Goal: Task Accomplishment & Management: Manage account settings

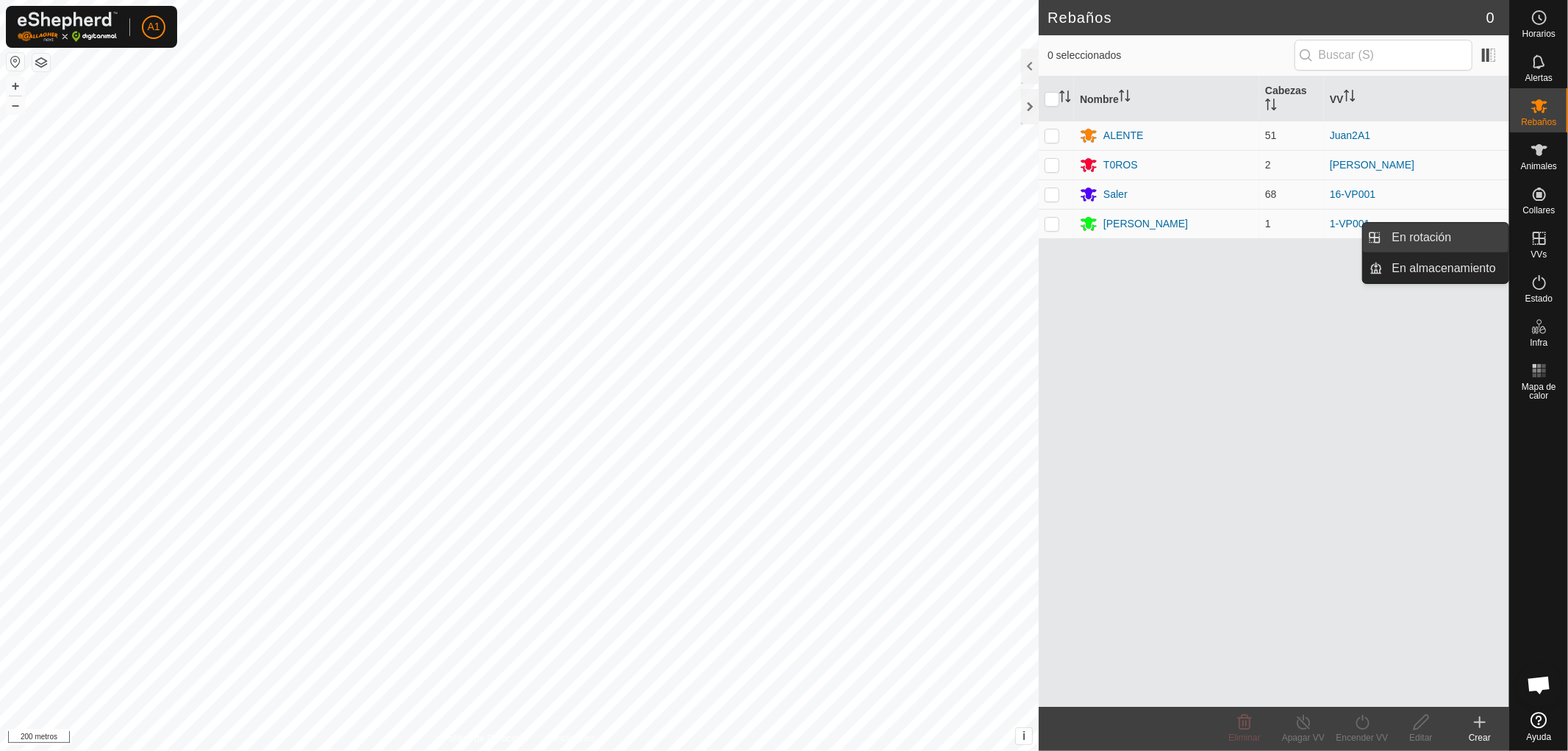
click at [1430, 232] on link "En rotación" at bounding box center [1447, 238] width 125 height 29
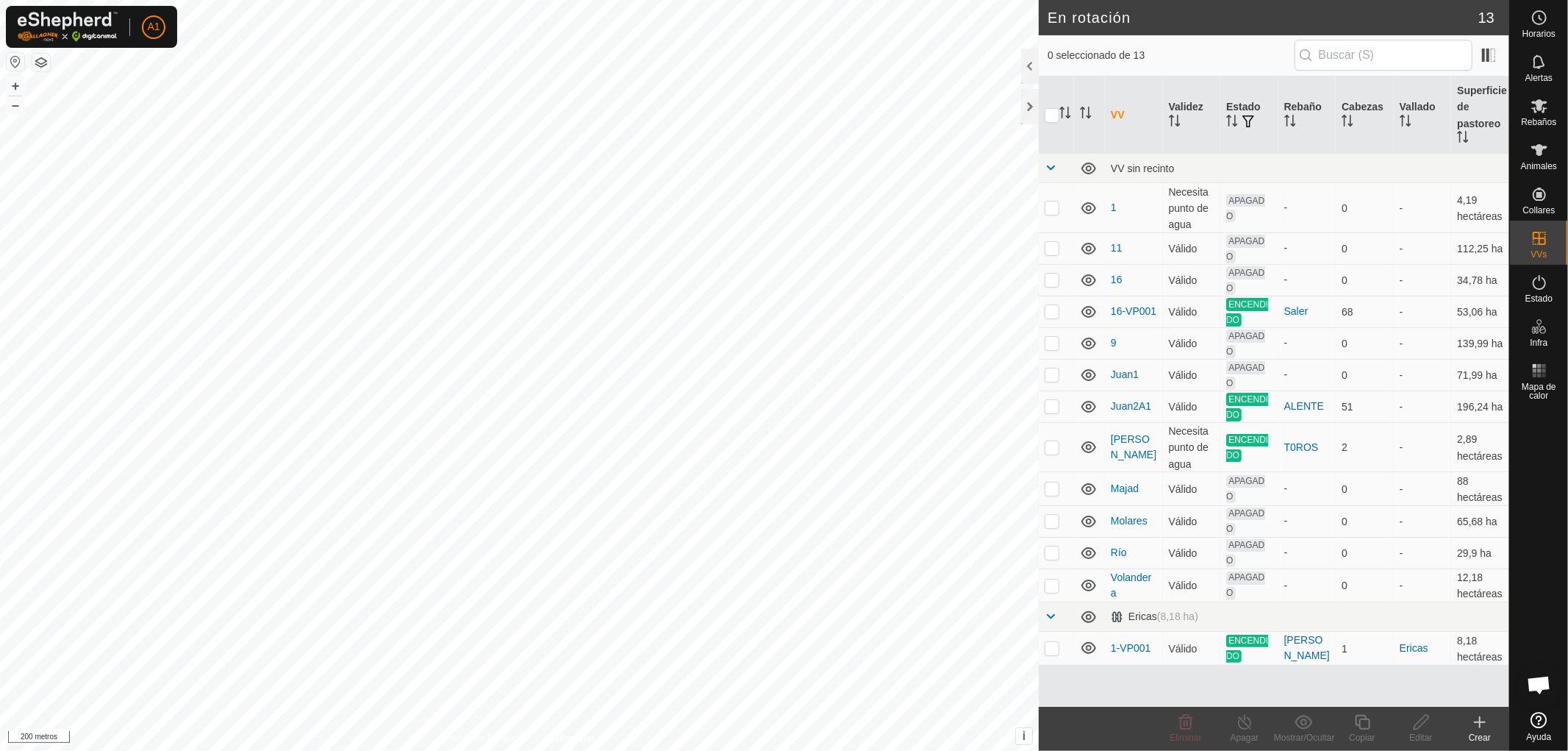
click at [1482, 733] on font "Crear" at bounding box center [1479, 738] width 22 height 11
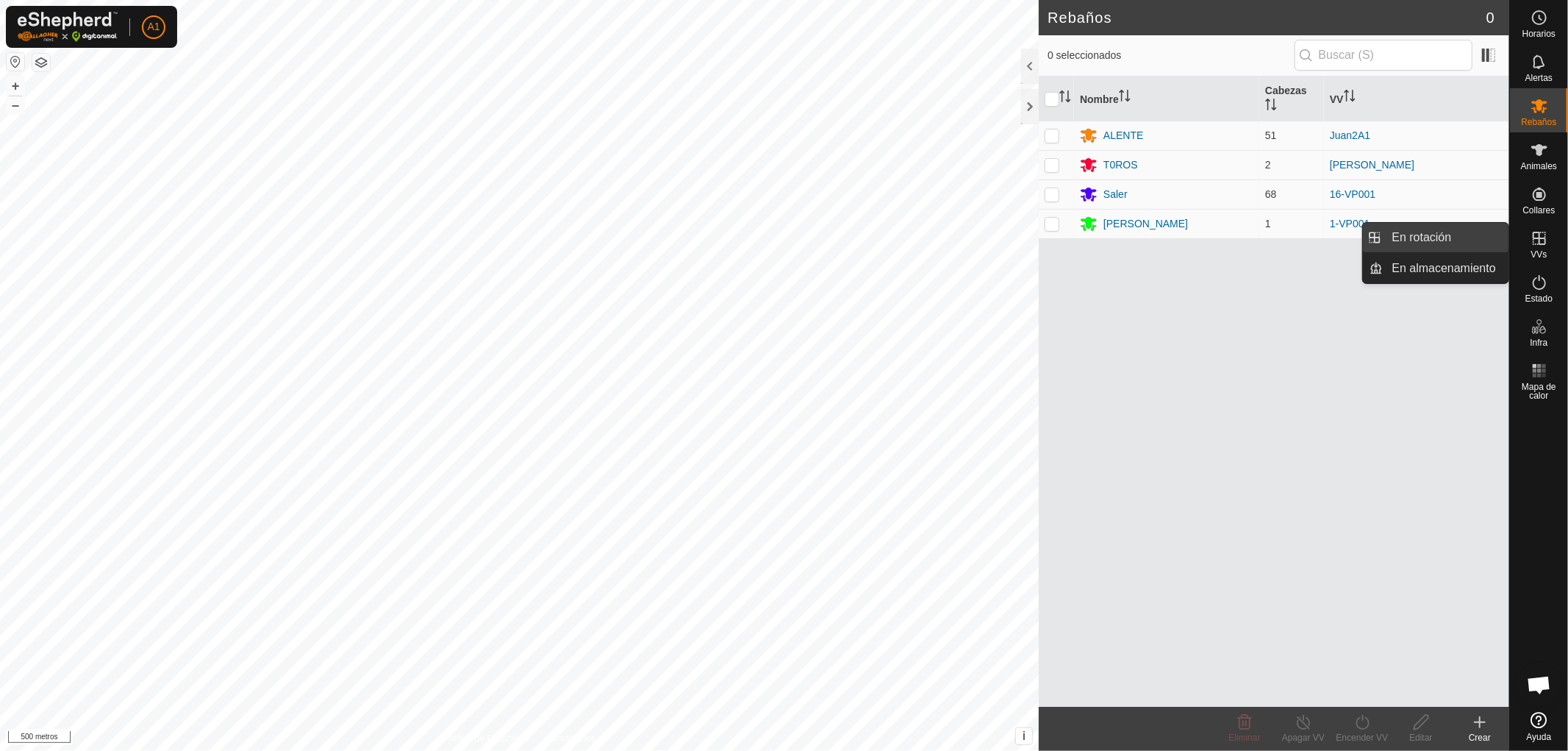
click at [1441, 235] on link "En rotación" at bounding box center [1447, 238] width 125 height 29
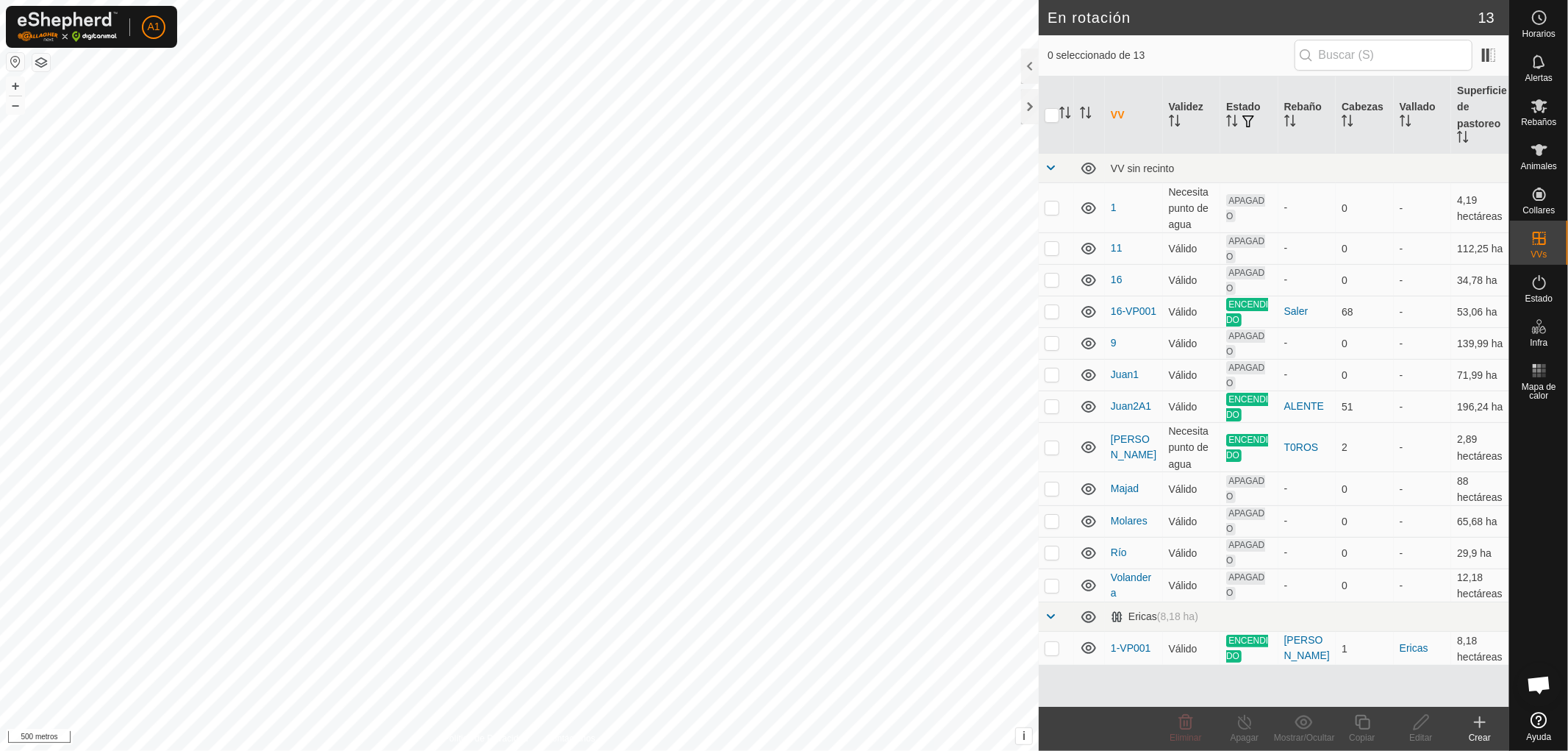
click at [1478, 736] on font "Crear" at bounding box center [1479, 738] width 22 height 11
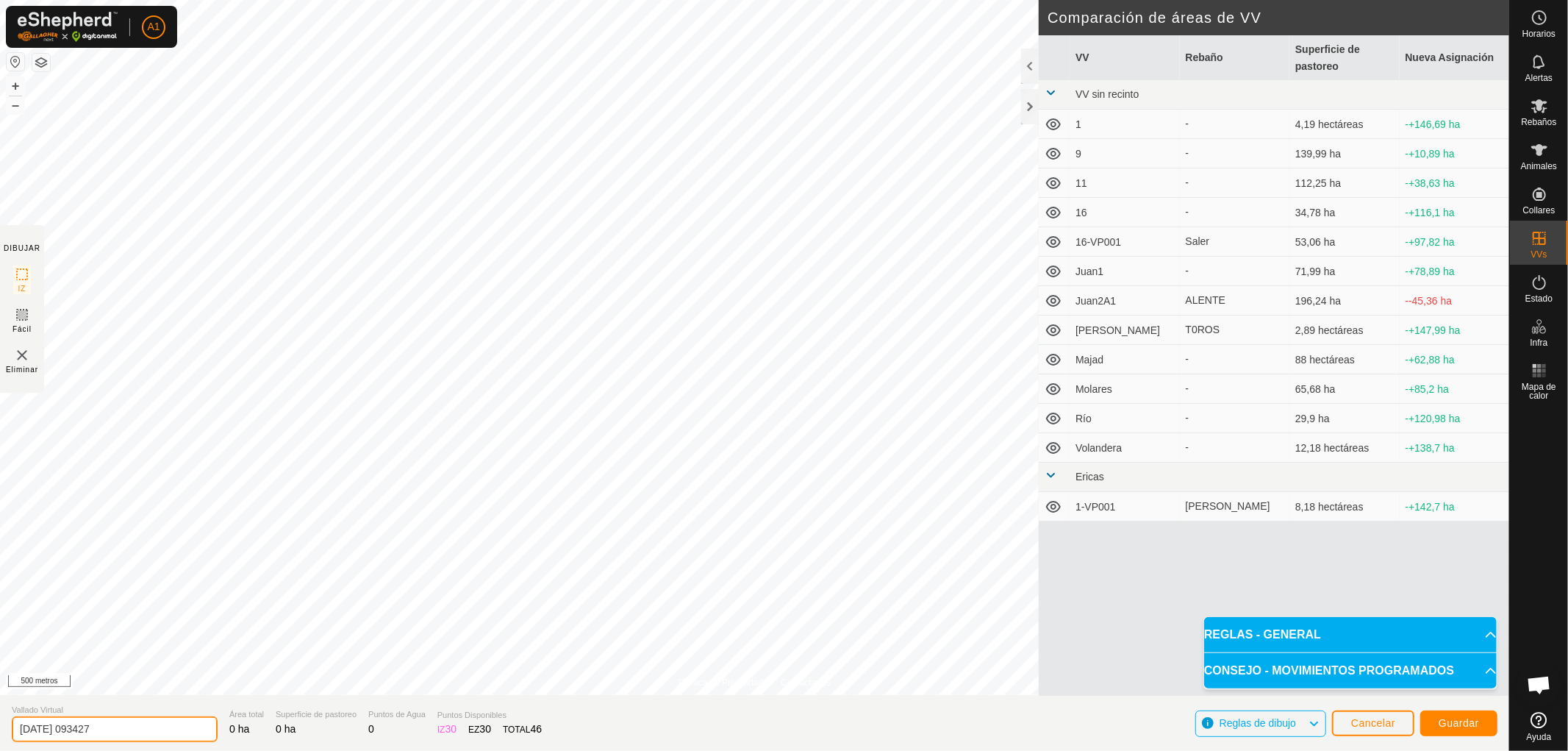
drag, startPoint x: 155, startPoint y: 730, endPoint x: 0, endPoint y: 702, distance: 157.5
click at [0, 702] on section "Vallado Virtual 2025-09-02 093427 Área total 0 ha Superficie de pastoreo 0 ha P…" at bounding box center [755, 722] width 1509 height 56
type input "valdem"
click at [1449, 716] on button "Guardar" at bounding box center [1459, 723] width 77 height 26
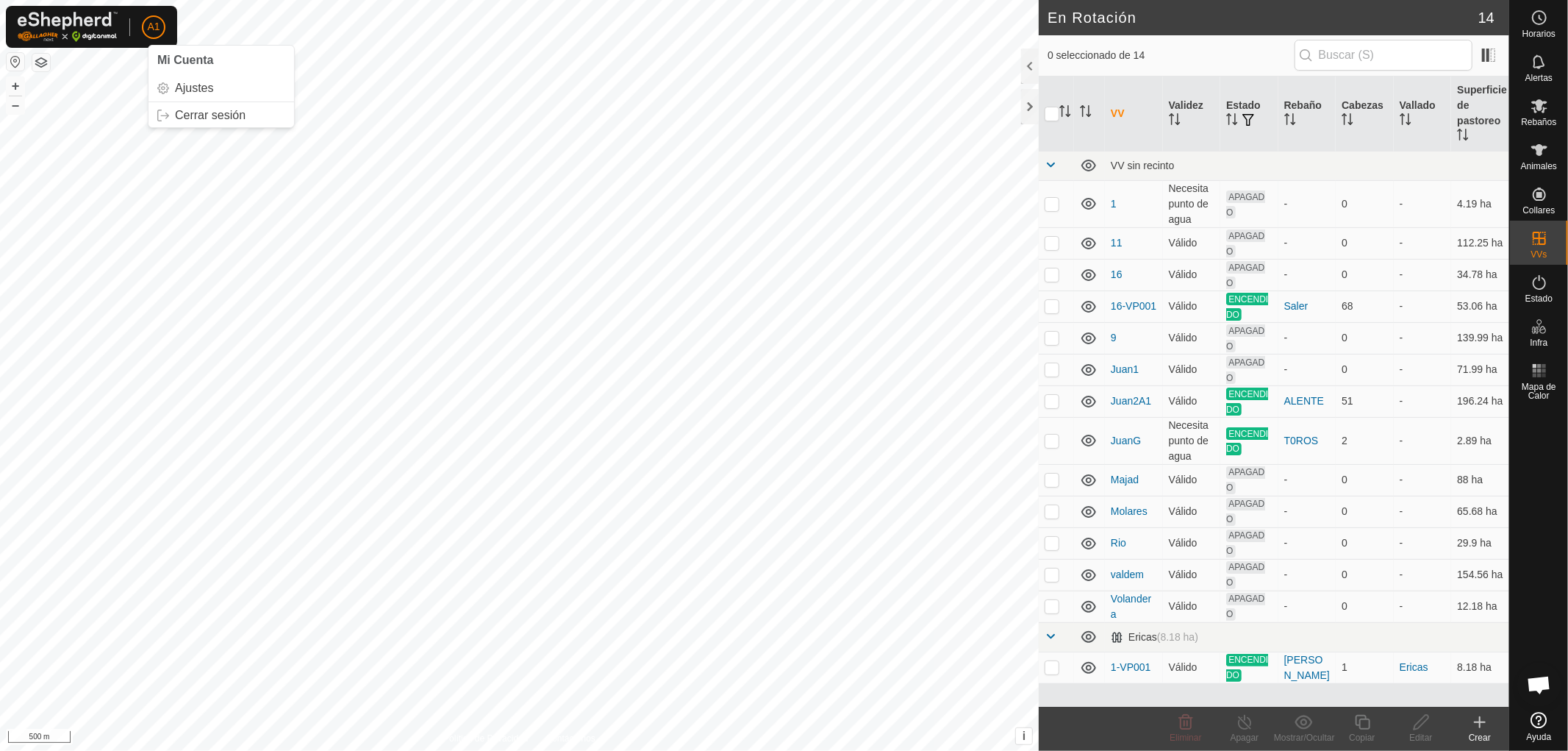
click at [151, 27] on span "A1" at bounding box center [153, 26] width 12 height 15
click at [208, 115] on link "Cerrar sesión" at bounding box center [221, 115] width 146 height 24
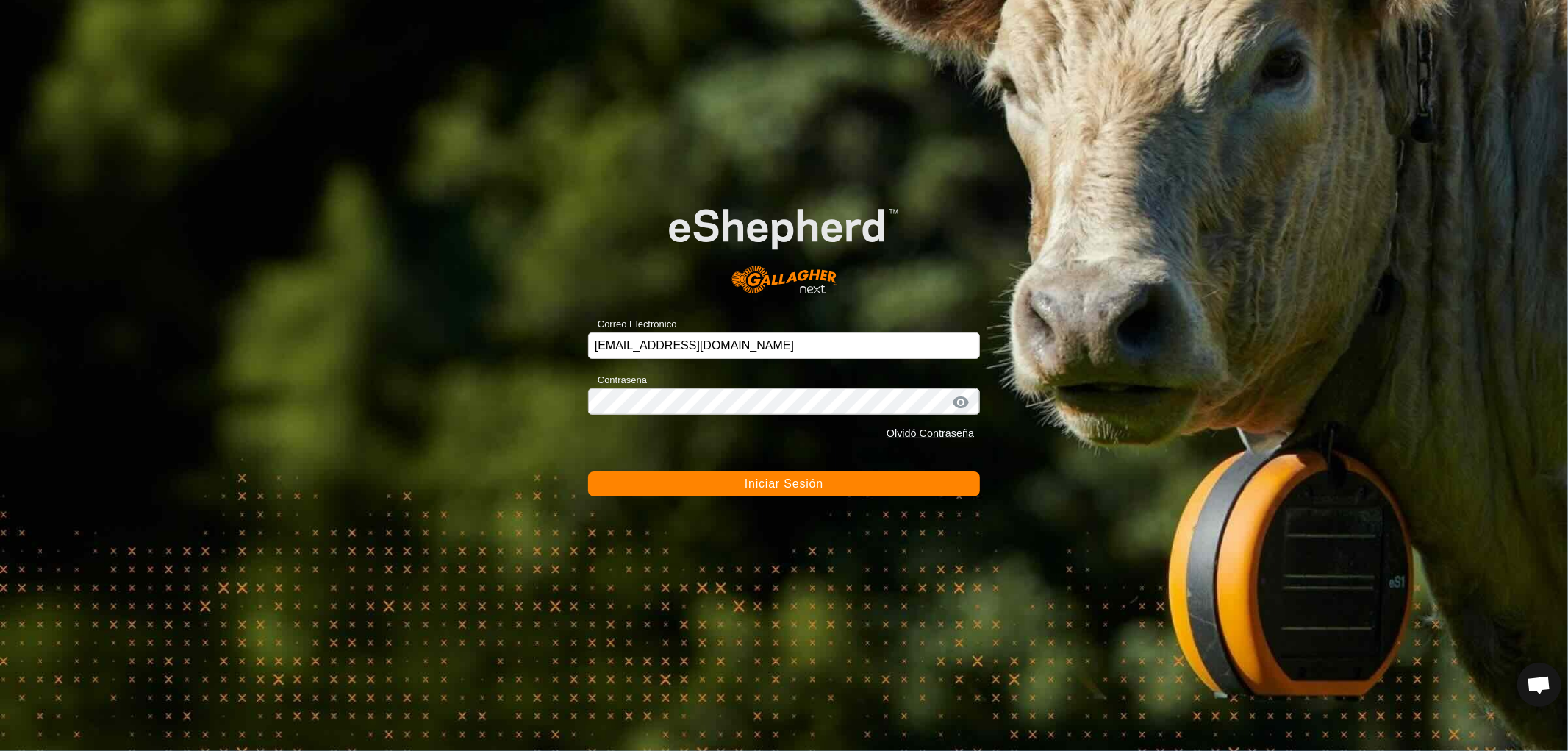
click at [774, 485] on span "Iniciar Sesión" at bounding box center [784, 483] width 79 height 12
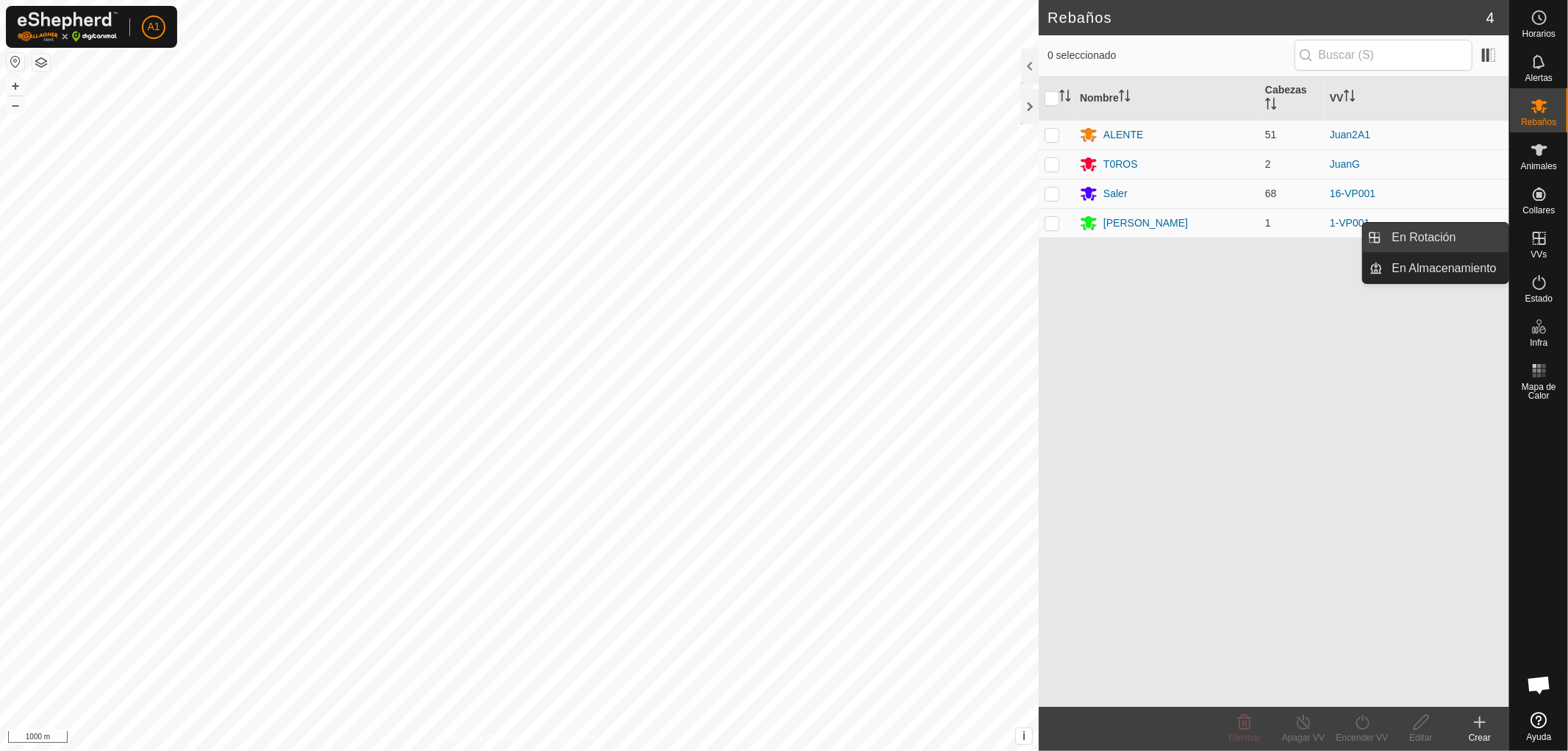
click at [1415, 239] on link "En Rotación" at bounding box center [1447, 238] width 125 height 29
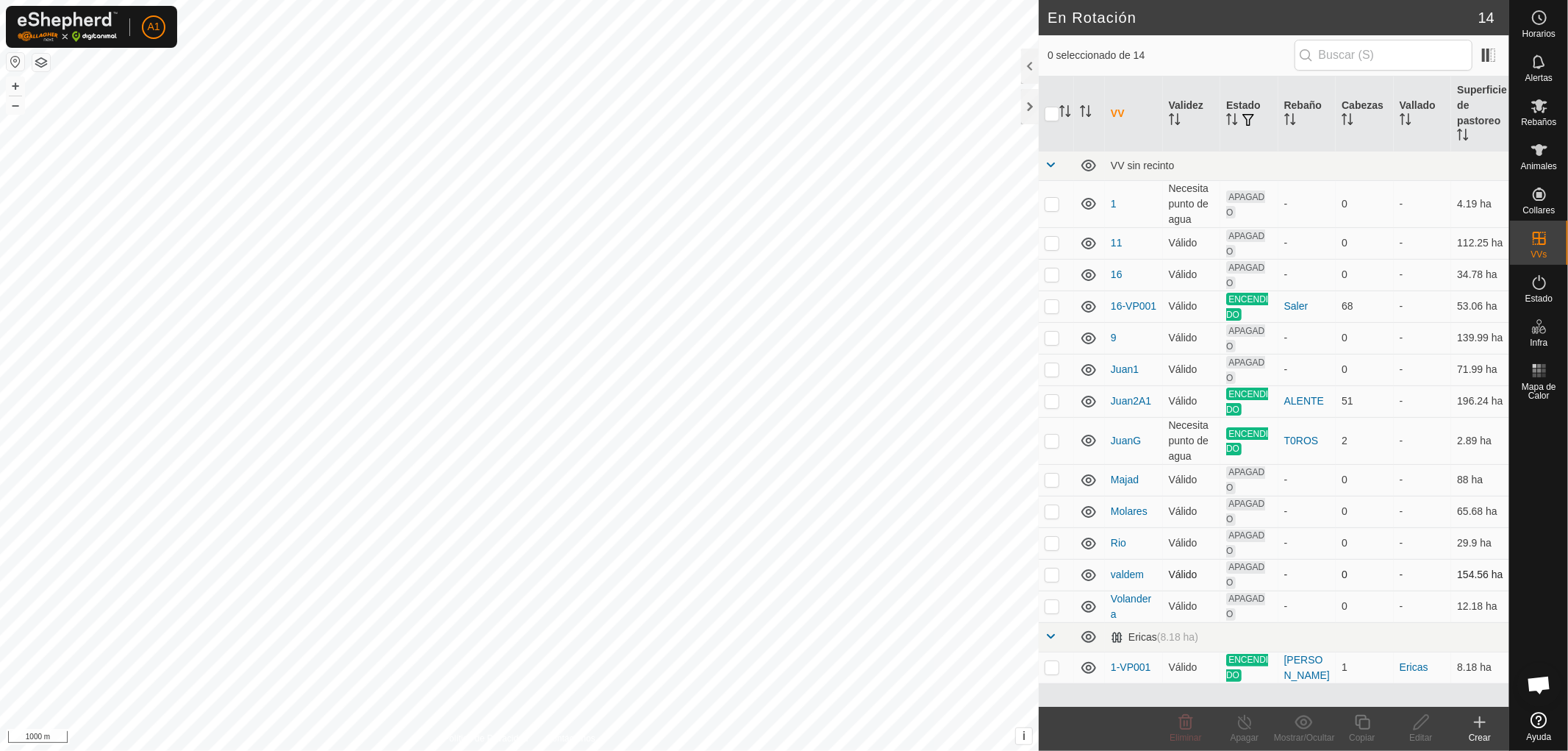
click at [1054, 574] on p-checkbox at bounding box center [1052, 574] width 15 height 11
click at [1050, 578] on p-checkbox at bounding box center [1052, 574] width 15 height 11
click at [1052, 576] on p-checkbox at bounding box center [1052, 574] width 15 height 11
checkbox input "true"
click at [1417, 733] on div "Editar" at bounding box center [1421, 738] width 59 height 13
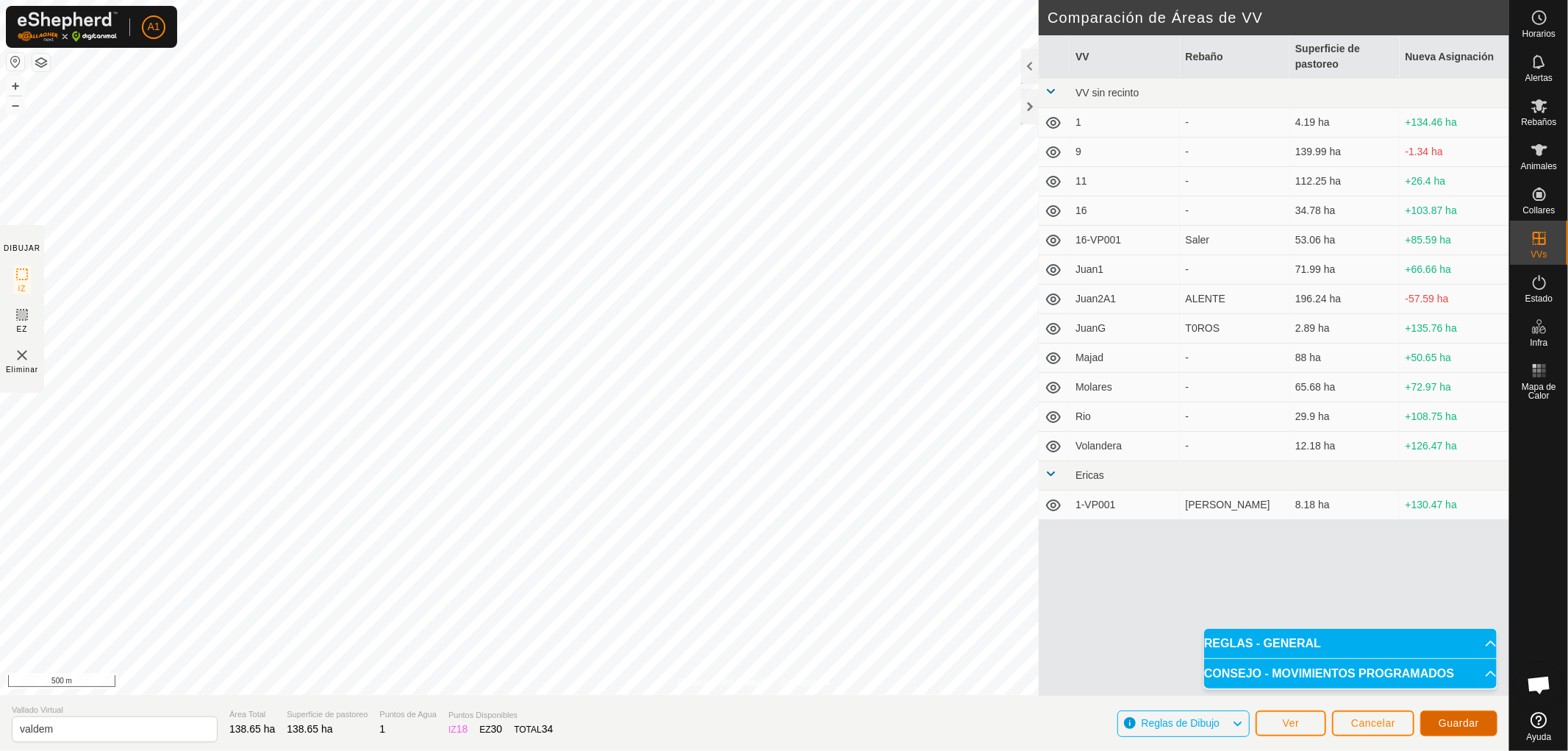
click at [1463, 718] on span "Guardar" at bounding box center [1459, 723] width 41 height 11
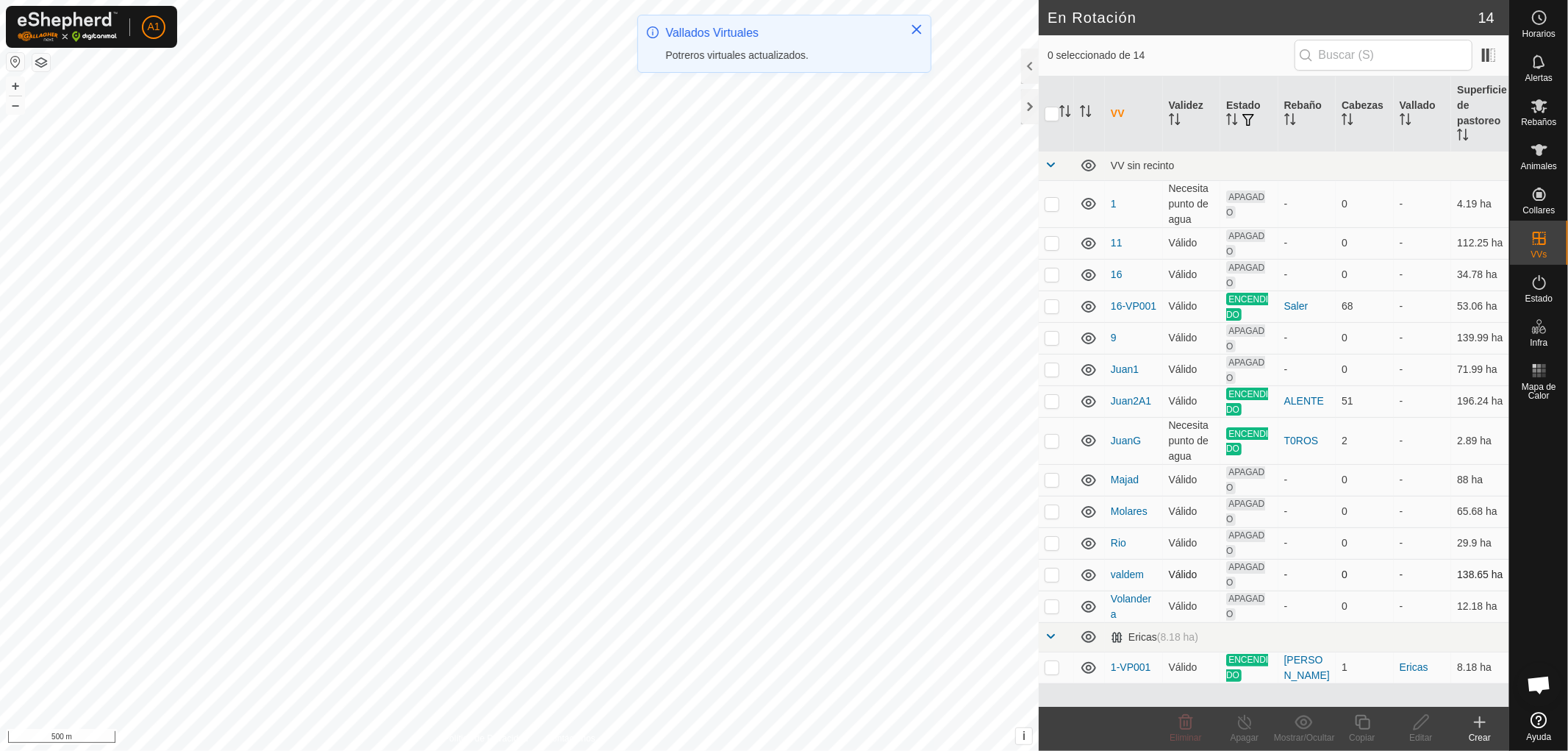
click at [1053, 577] on p-checkbox at bounding box center [1052, 574] width 15 height 11
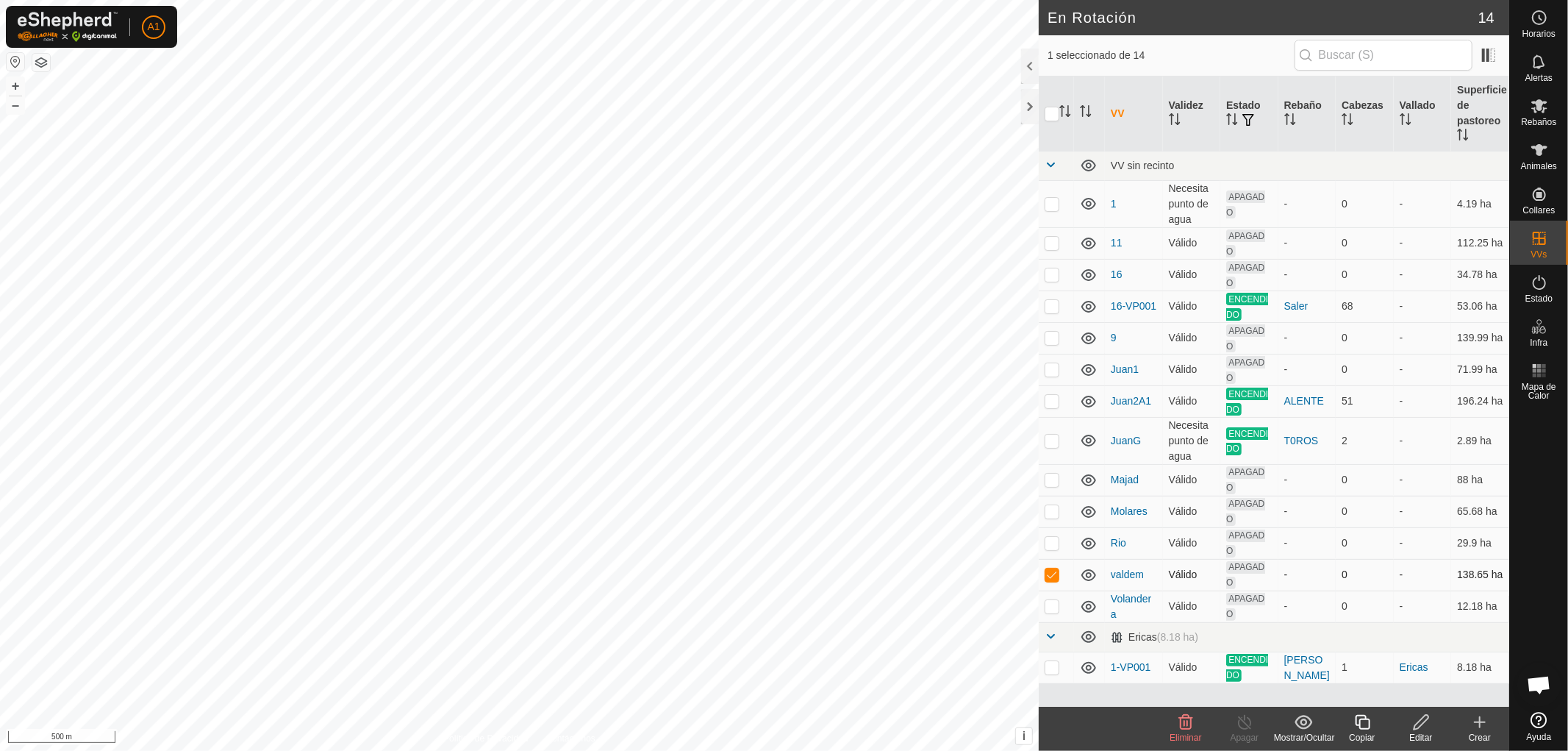
click at [1053, 577] on p-checkbox at bounding box center [1052, 574] width 15 height 11
checkbox input "false"
click at [1051, 307] on p-checkbox at bounding box center [1052, 305] width 15 height 11
checkbox input "false"
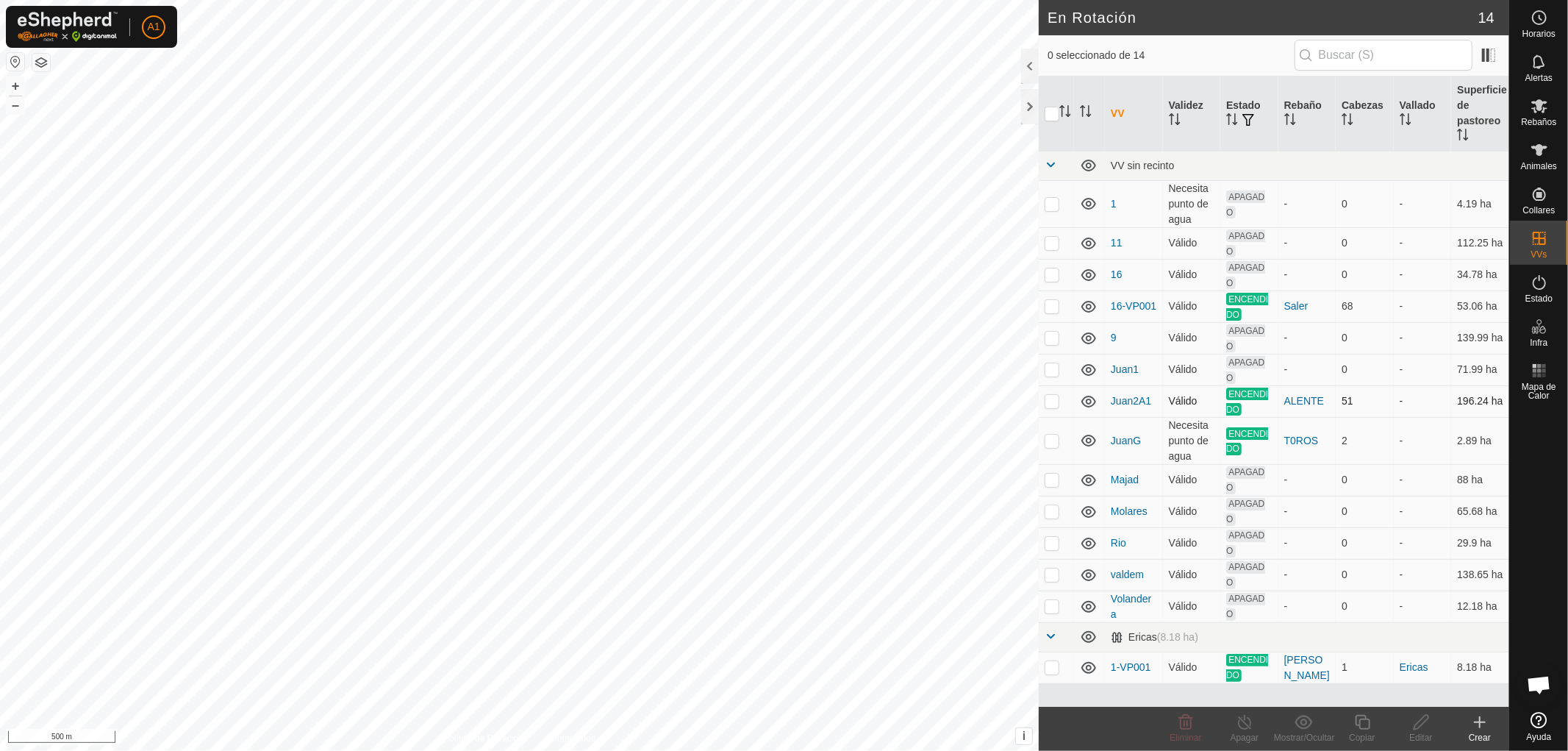
click at [1052, 402] on p-checkbox at bounding box center [1052, 401] width 15 height 11
checkbox input "false"
click at [1050, 443] on p-checkbox at bounding box center [1052, 441] width 15 height 11
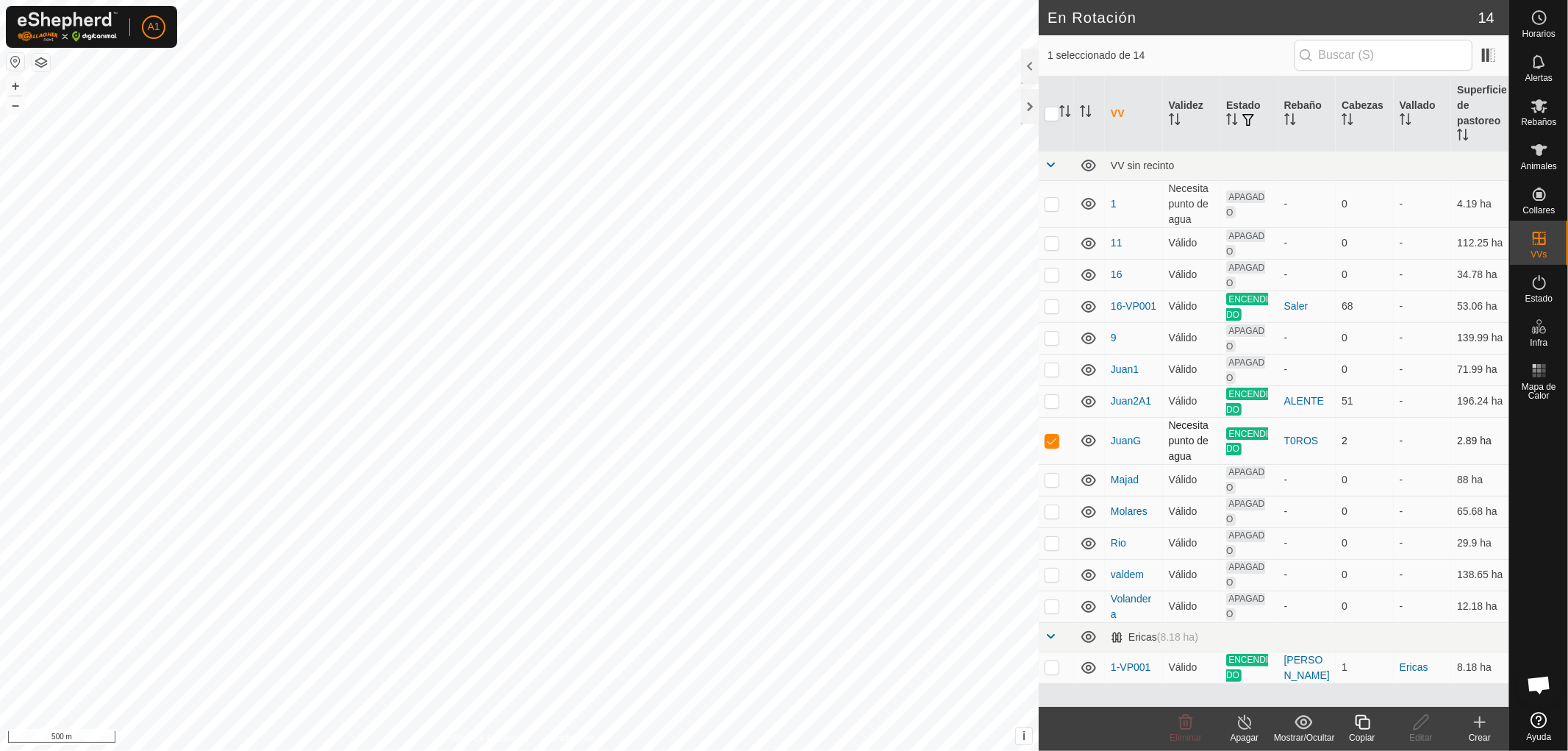
checkbox input "false"
click at [150, 27] on span "A1" at bounding box center [153, 26] width 12 height 15
click at [188, 112] on link "Cerrar sesión" at bounding box center [221, 115] width 146 height 24
